Goal: Transaction & Acquisition: Purchase product/service

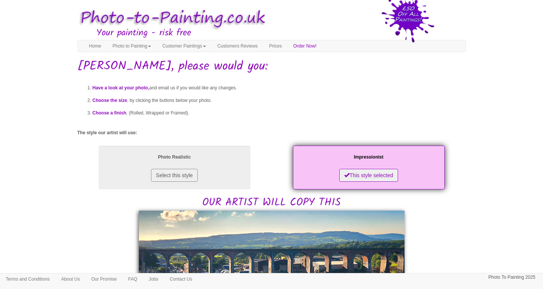
scroll to position [323, 0]
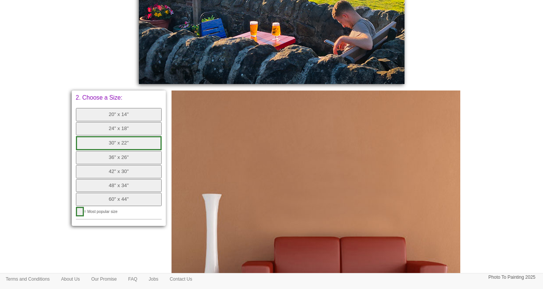
click at [119, 138] on button "30" x 22"" at bounding box center [119, 143] width 86 height 14
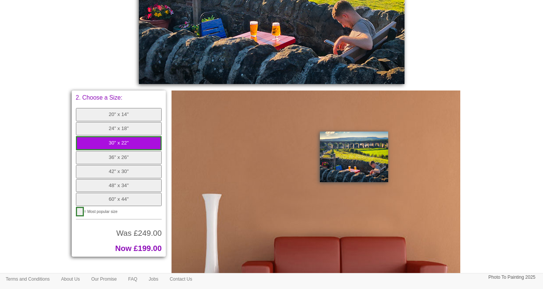
click at [120, 152] on button "36" x 26"" at bounding box center [119, 157] width 86 height 13
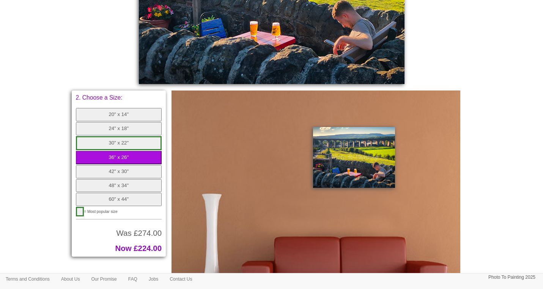
click at [117, 138] on button "30" x 22"" at bounding box center [119, 143] width 86 height 14
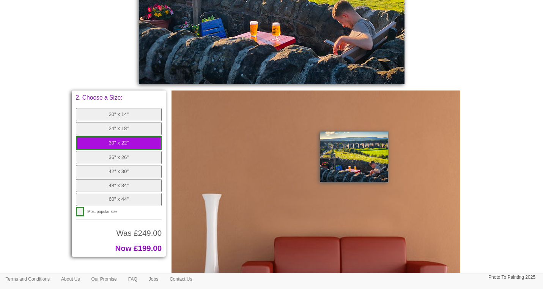
click at [117, 151] on button "36" x 26"" at bounding box center [119, 157] width 86 height 13
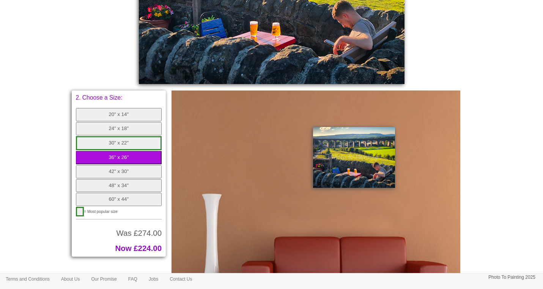
click at [114, 126] on button "24" x 18"" at bounding box center [119, 128] width 86 height 13
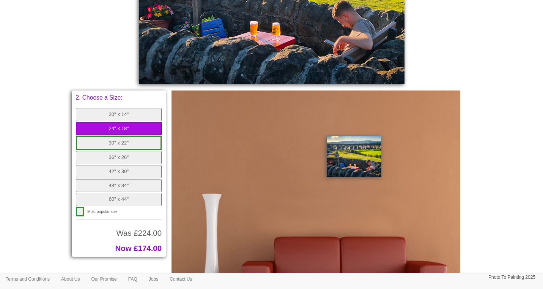
click at [107, 193] on button "60" x 44"" at bounding box center [119, 199] width 86 height 13
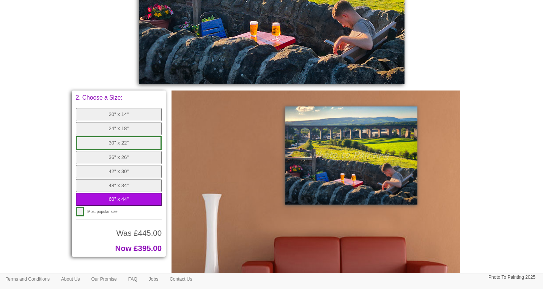
click at [110, 179] on button "48" x 34"" at bounding box center [119, 185] width 86 height 13
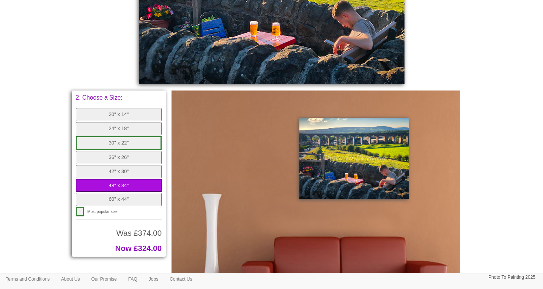
click at [114, 165] on button "42" x 30"" at bounding box center [119, 171] width 86 height 13
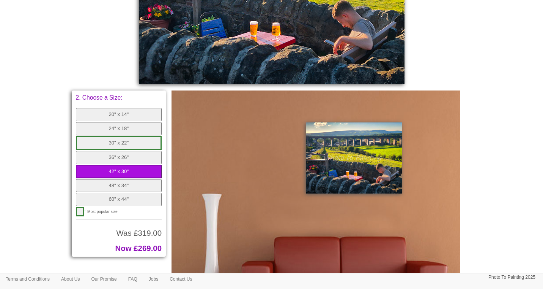
click at [119, 151] on button "36" x 26"" at bounding box center [119, 157] width 86 height 13
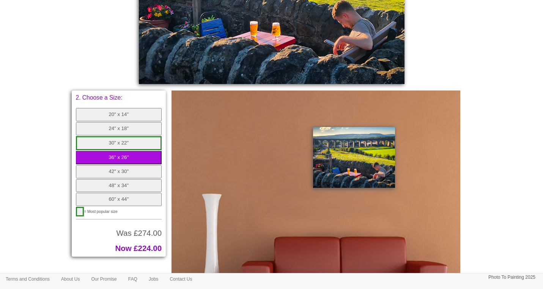
click at [124, 136] on button "30" x 22"" at bounding box center [119, 143] width 86 height 14
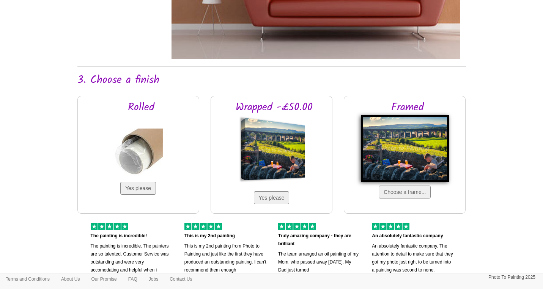
scroll to position [607, 0]
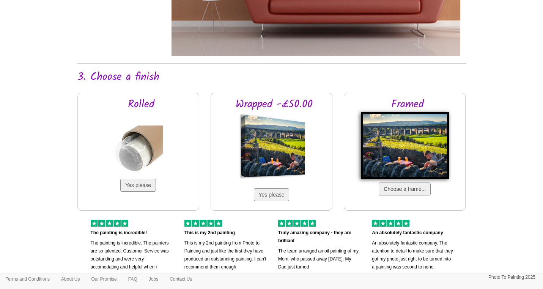
click at [384, 187] on button "Choose a frame..." at bounding box center [405, 188] width 52 height 13
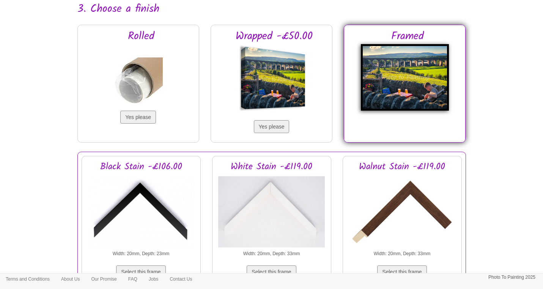
scroll to position [672, 0]
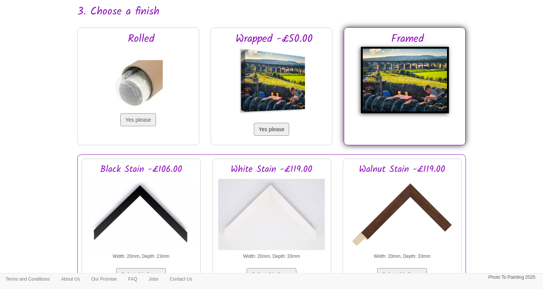
click at [265, 128] on button "Yes please" at bounding box center [272, 129] width 36 height 13
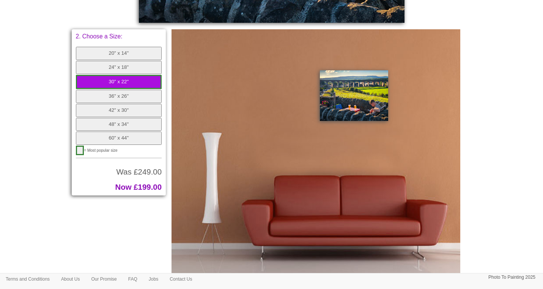
scroll to position [386, 0]
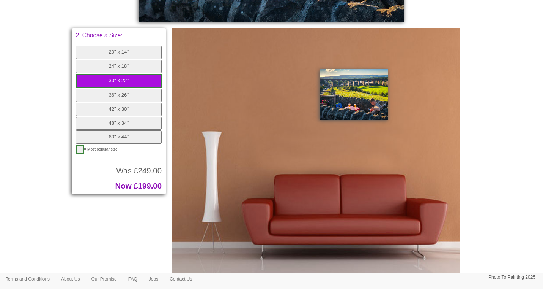
click at [109, 63] on button "24" x 18"" at bounding box center [119, 66] width 86 height 13
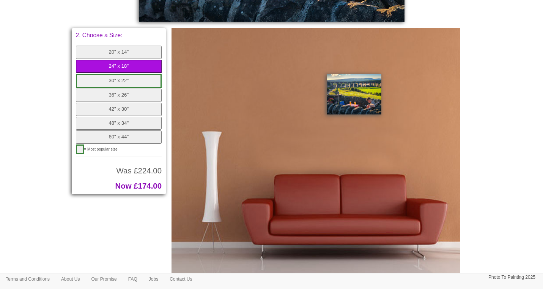
click at [109, 77] on button "30" x 22"" at bounding box center [119, 81] width 86 height 14
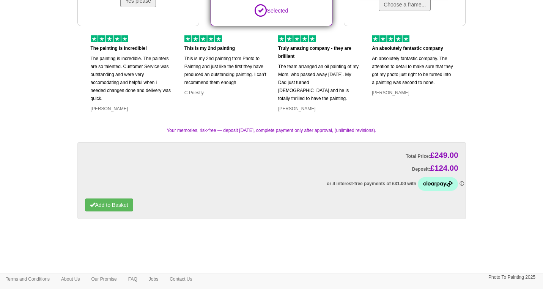
scroll to position [791, 0]
click at [107, 205] on button "Add to Basket" at bounding box center [109, 205] width 48 height 13
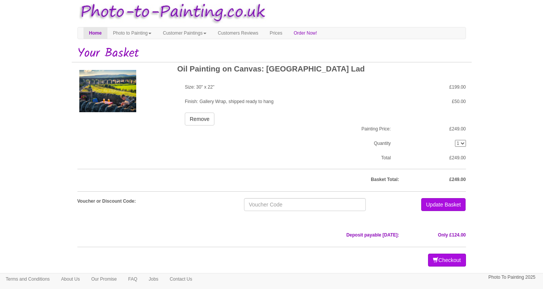
scroll to position [14, 0]
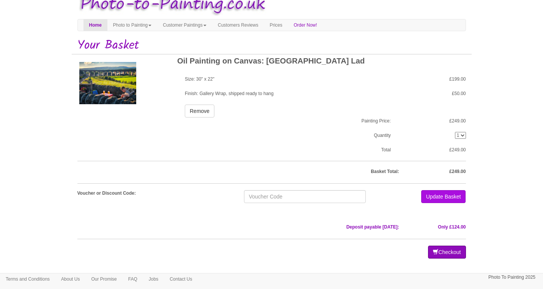
click at [442, 250] on button "Checkout" at bounding box center [447, 251] width 38 height 13
click at [440, 252] on button "Checkout" at bounding box center [447, 251] width 38 height 13
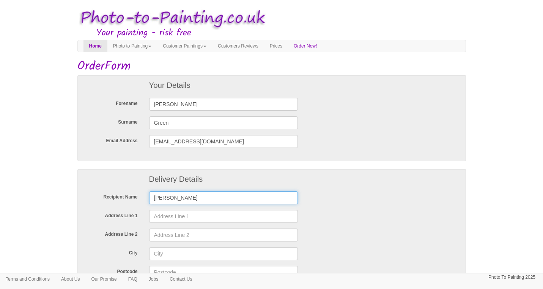
type input "Laura Hodkinson"
type input "%"
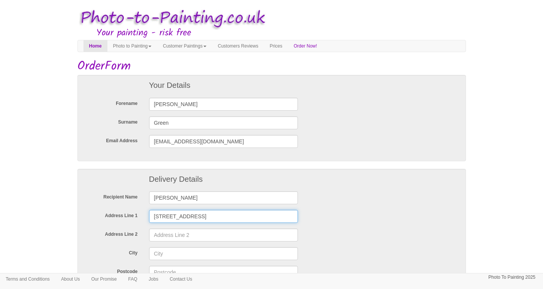
type input "5 Painter Crescent"
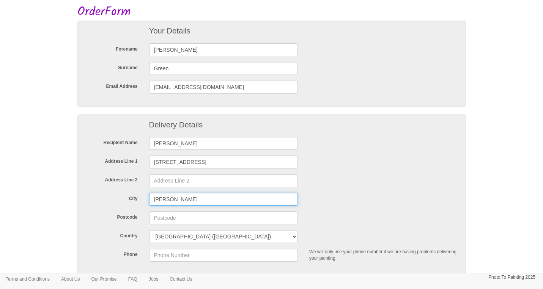
scroll to position [58, 0]
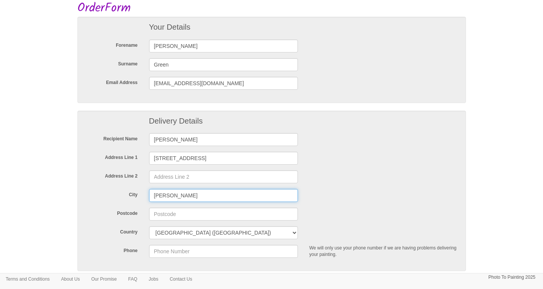
type input "Billington"
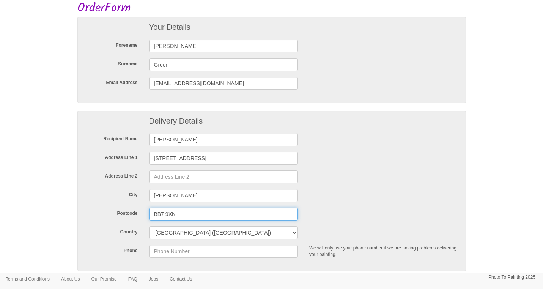
type input "BB7 9XN"
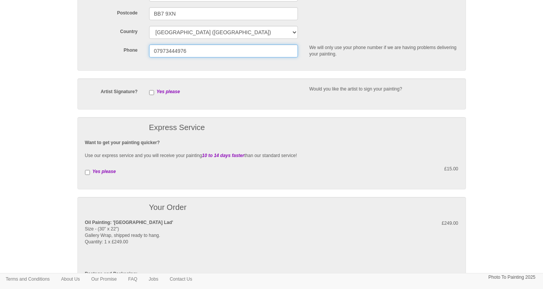
scroll to position [260, 0]
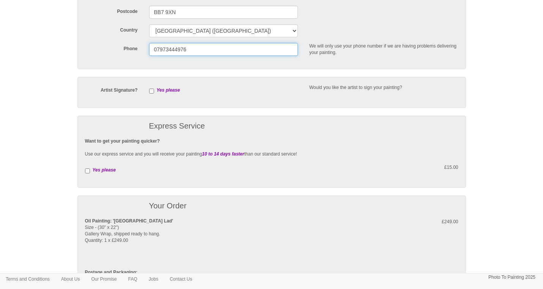
type input "07973444976"
click at [86, 169] on input "checkbox" at bounding box center [87, 170] width 5 height 5
checkbox input "true"
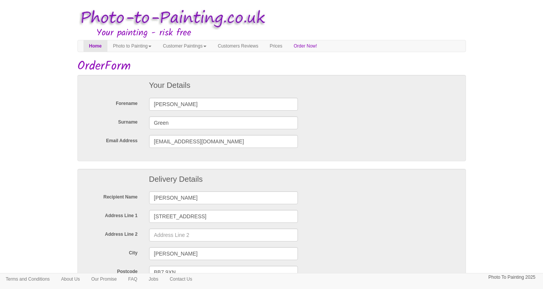
scroll to position [0, 0]
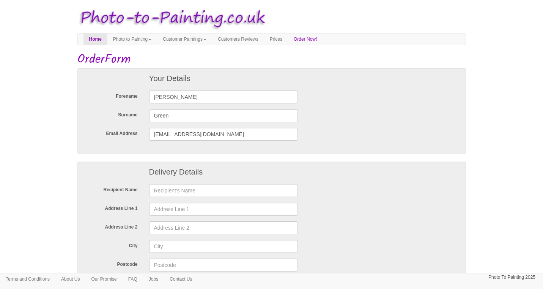
scroll to position [20, 0]
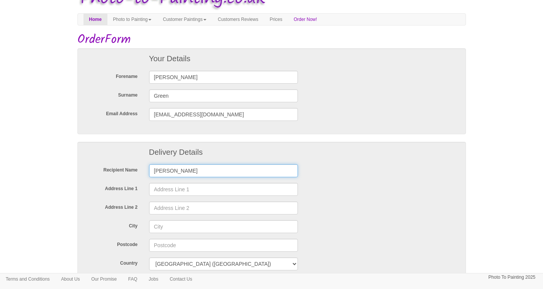
type input "Laura Hodkinson"
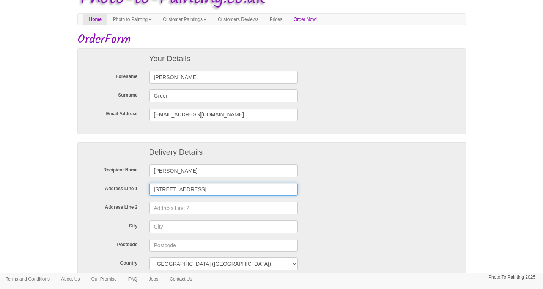
type input "5 Painter Crescent"
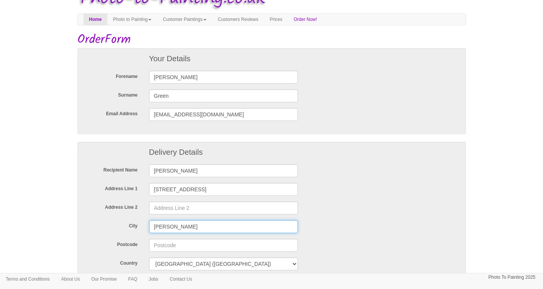
type input "Billington"
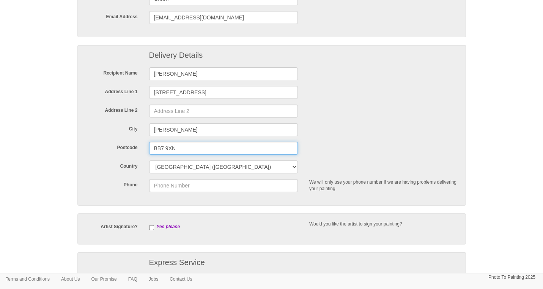
scroll to position [117, 0]
type input "BB7 9XN"
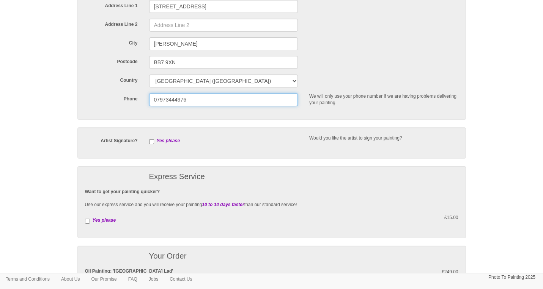
scroll to position [204, 0]
type input "07973444976"
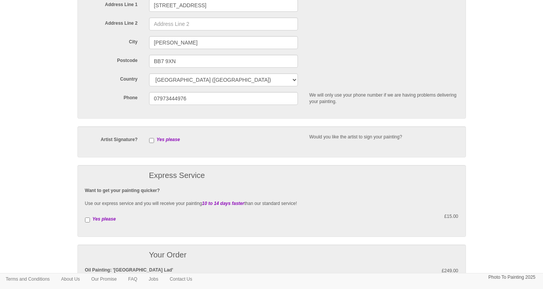
click at [87, 218] on input "checkbox" at bounding box center [87, 219] width 5 height 5
checkbox input "true"
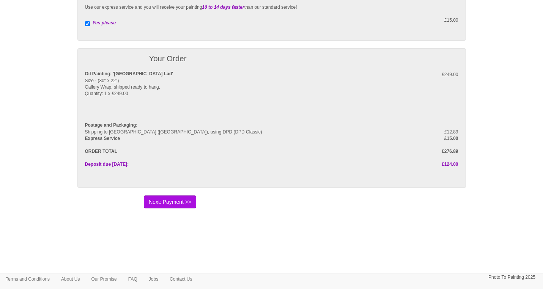
scroll to position [399, 0]
click at [170, 201] on button "Next: Payment >>" at bounding box center [170, 202] width 52 height 13
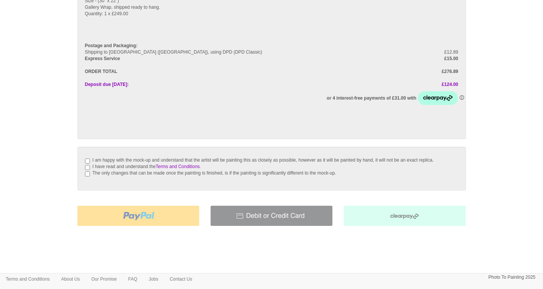
scroll to position [107, 0]
click at [88, 159] on input "I am happy with the mock-up and understand that the artist will be painting thi…" at bounding box center [87, 160] width 5 height 5
checkbox input "true"
click at [87, 169] on input "I have read and understand the Terms and Conditions ." at bounding box center [87, 166] width 5 height 5
checkbox input "true"
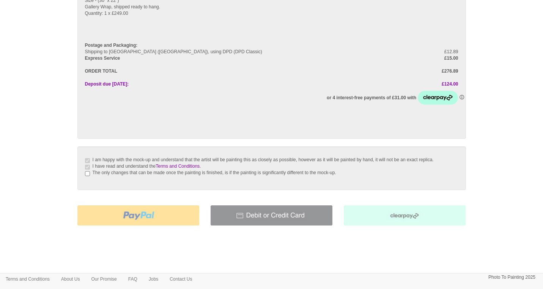
click at [86, 176] on input "The only changes that can be made once the painting is finished, is if the pain…" at bounding box center [87, 173] width 5 height 5
checkbox input "true"
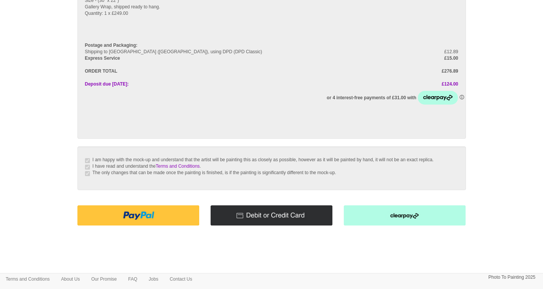
click at [249, 220] on img at bounding box center [272, 215] width 122 height 20
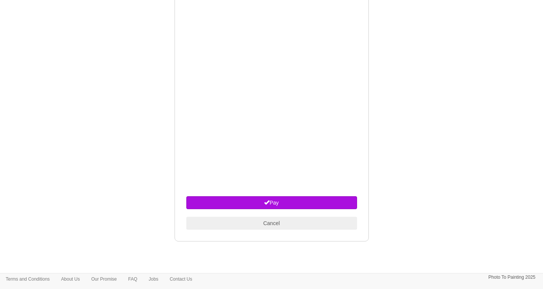
scroll to position [376, 0]
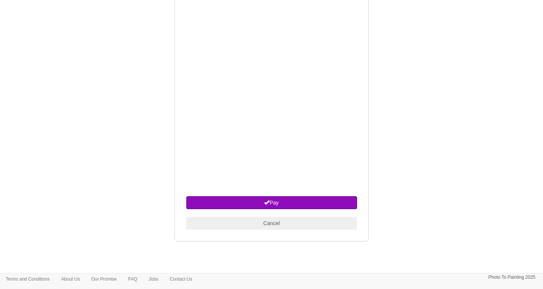
click at [276, 207] on button "Pay" at bounding box center [271, 202] width 171 height 13
